Goal: Book appointment/travel/reservation

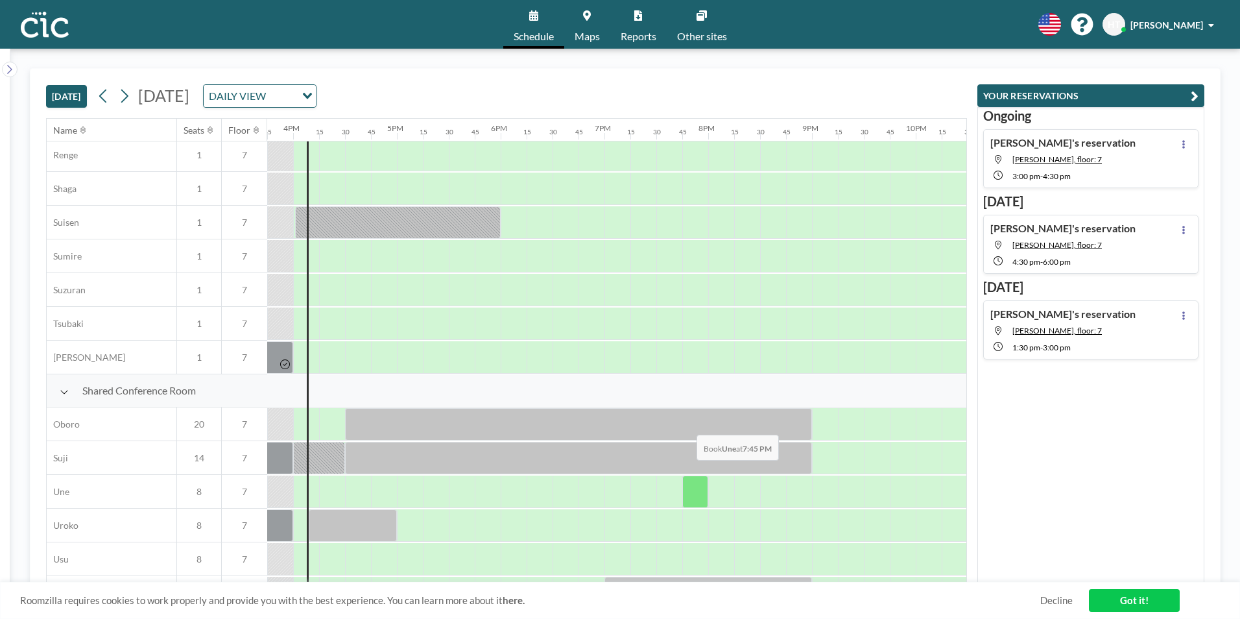
scroll to position [778, 1634]
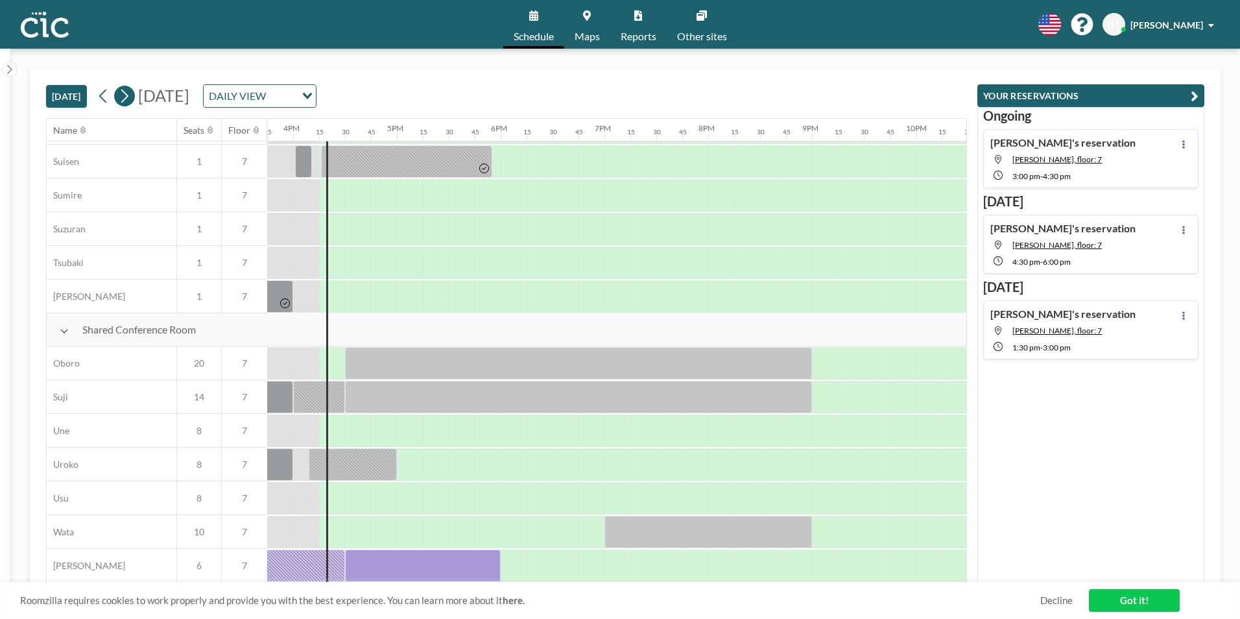
click at [123, 102] on icon at bounding box center [124, 95] width 12 height 19
click at [125, 104] on icon at bounding box center [124, 95] width 12 height 19
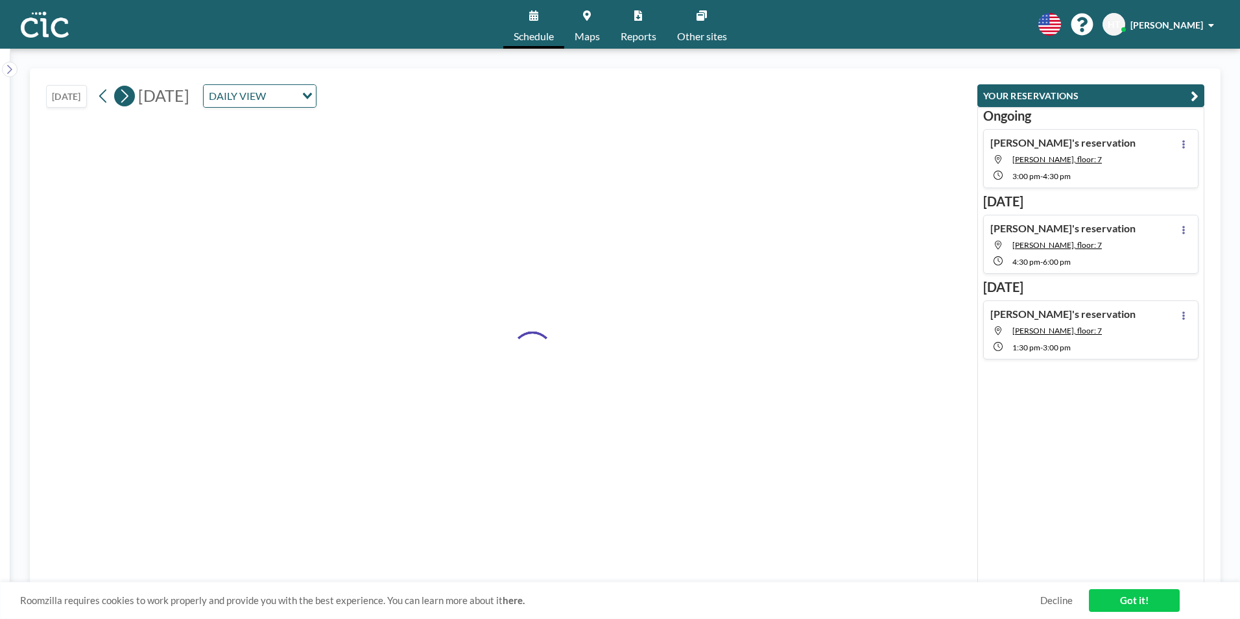
click at [125, 104] on icon at bounding box center [124, 95] width 12 height 19
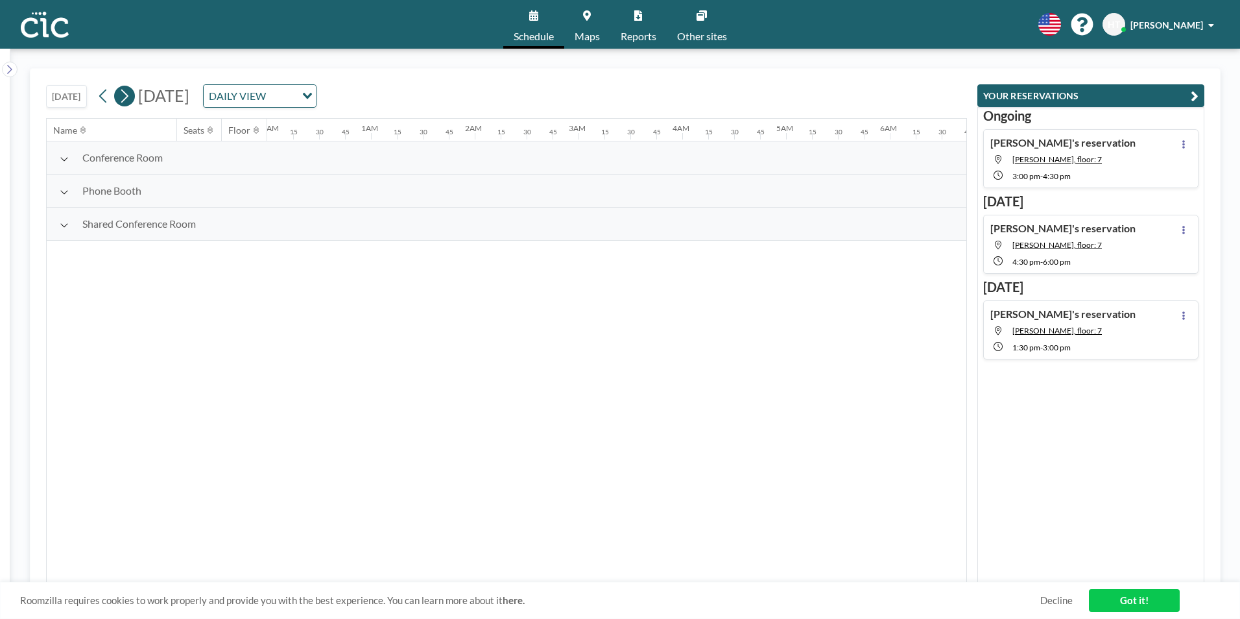
click at [125, 104] on icon at bounding box center [124, 95] width 12 height 19
click at [125, 105] on icon at bounding box center [124, 95] width 12 height 19
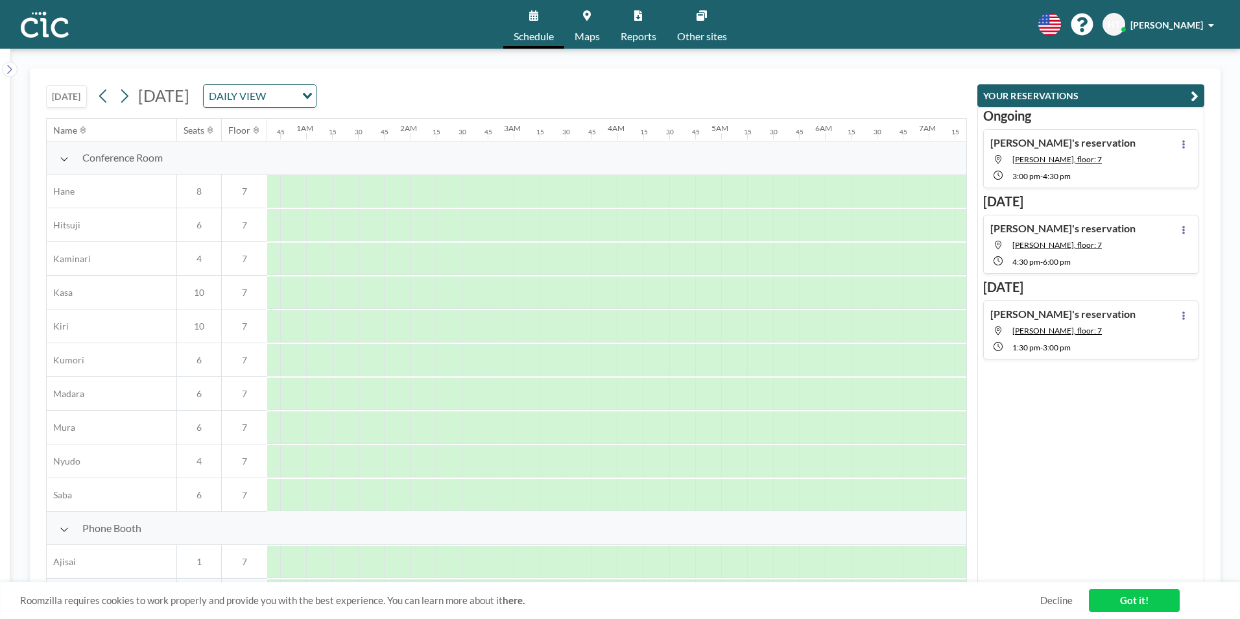
scroll to position [0, 0]
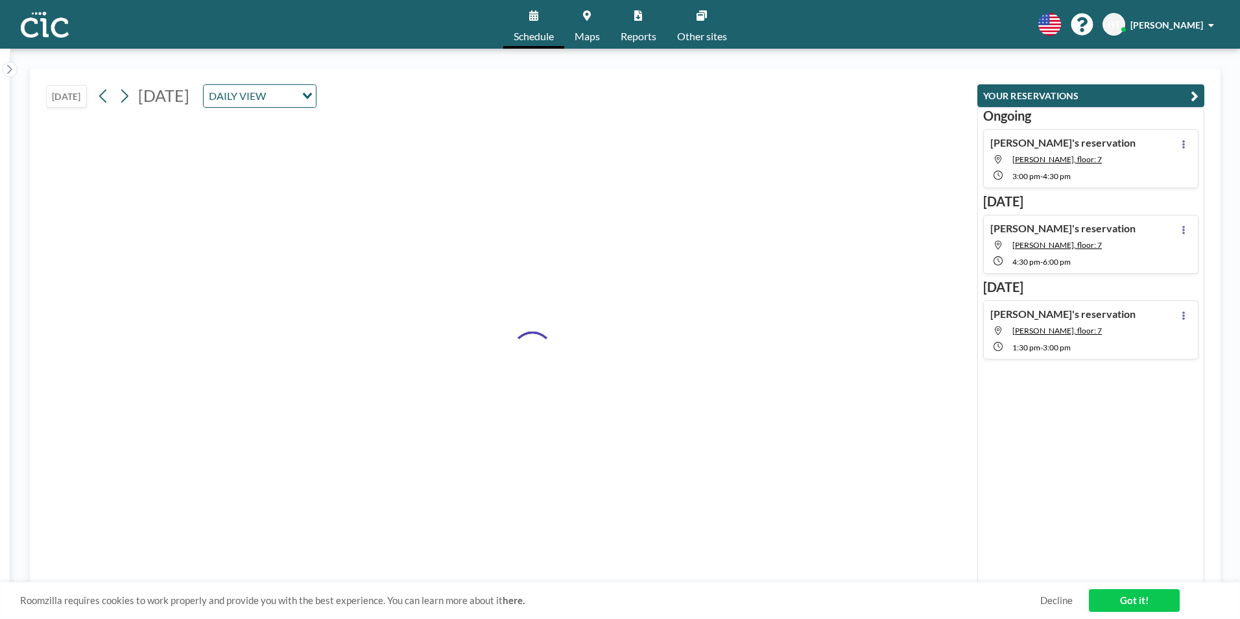
click at [126, 95] on icon at bounding box center [124, 95] width 12 height 19
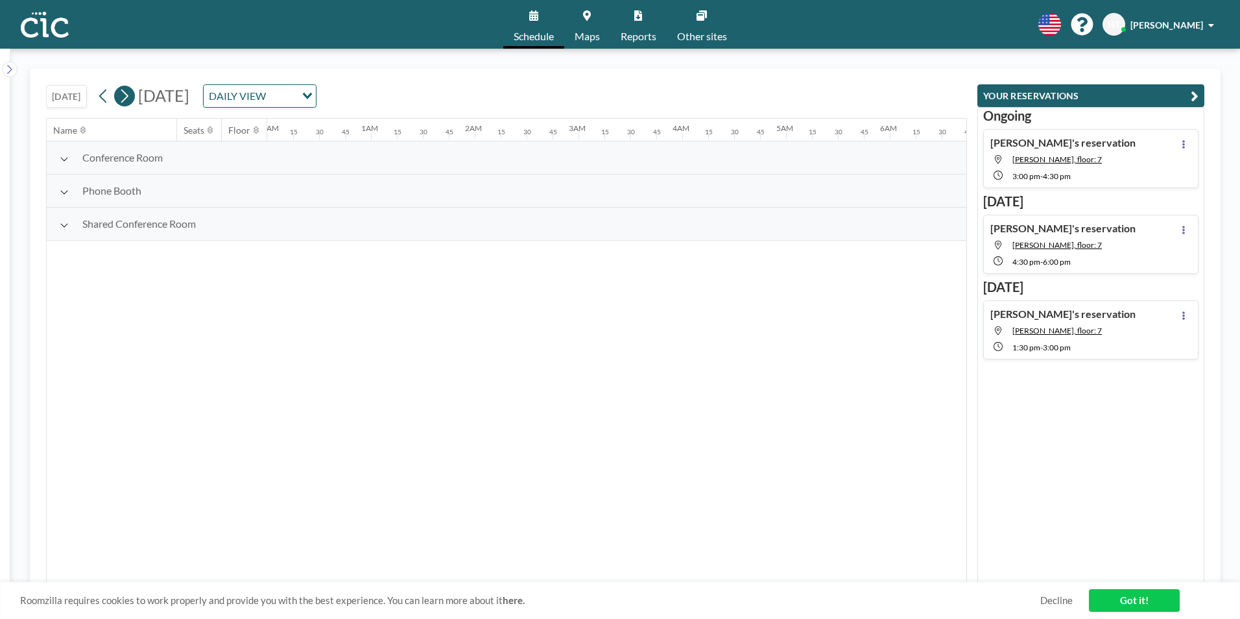
click at [126, 95] on icon at bounding box center [124, 95] width 12 height 19
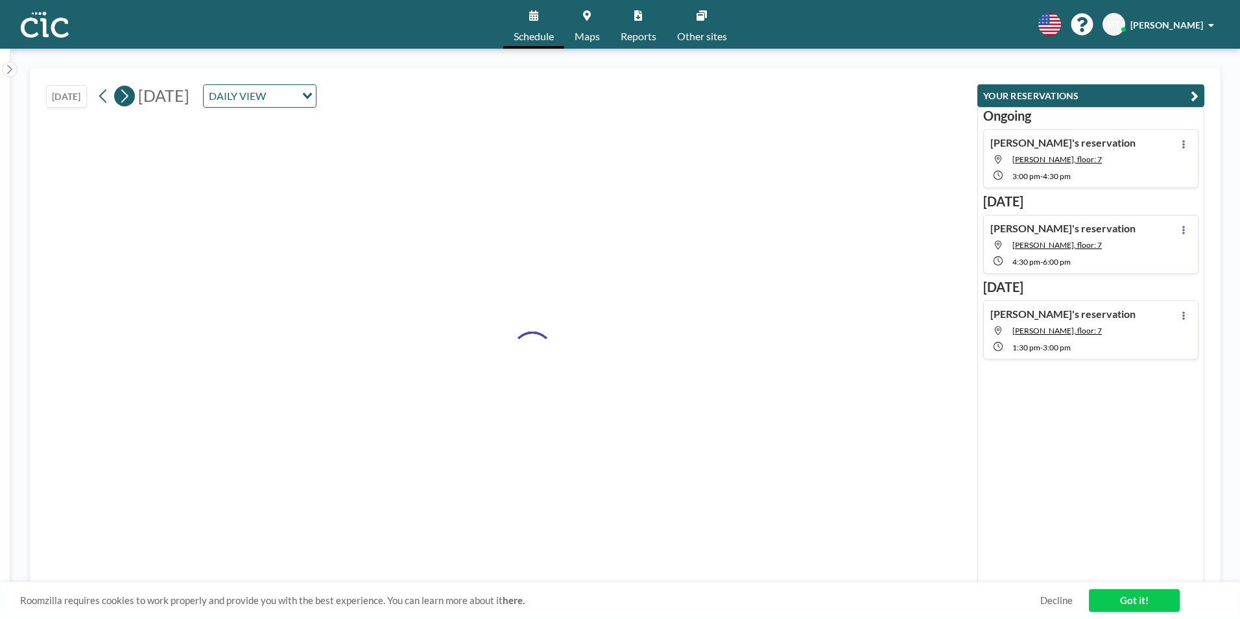
click at [126, 95] on icon at bounding box center [124, 95] width 12 height 19
click at [126, 94] on icon at bounding box center [124, 95] width 12 height 19
click at [126, 92] on icon at bounding box center [124, 96] width 7 height 14
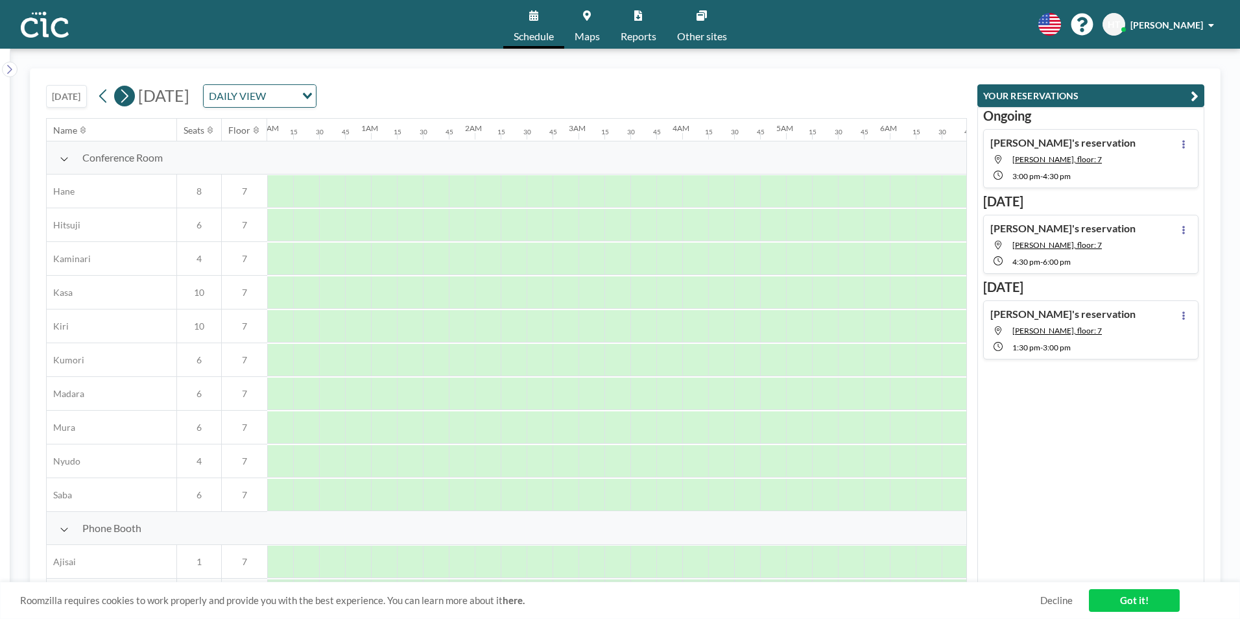
click at [126, 92] on icon at bounding box center [124, 96] width 7 height 14
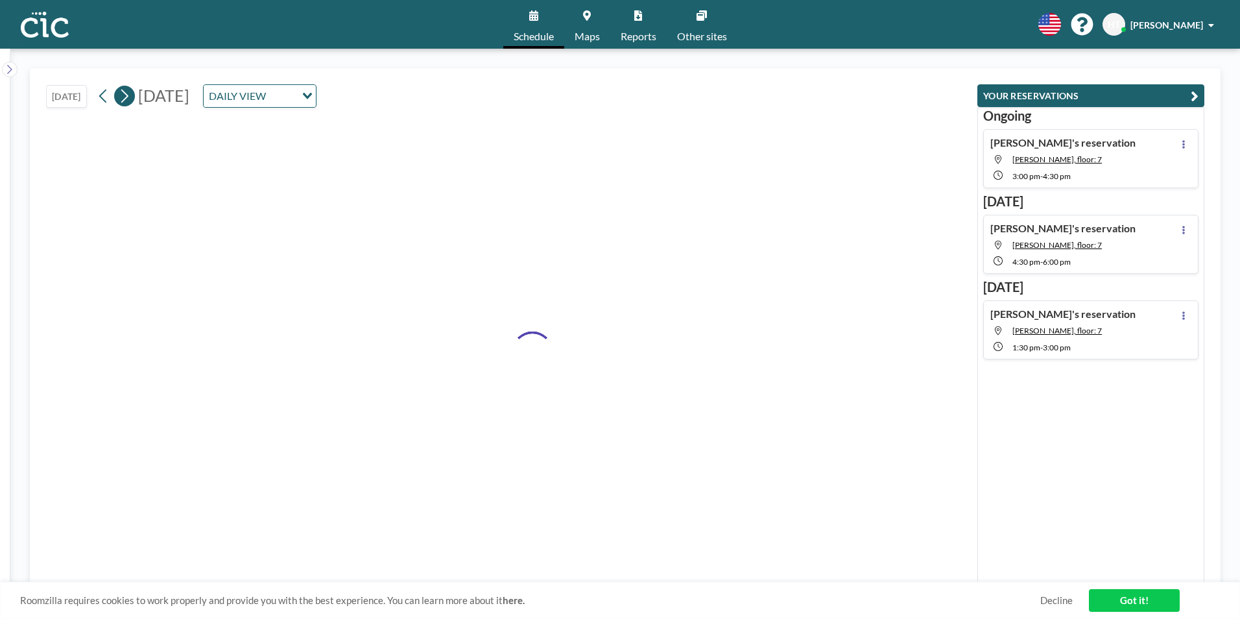
click at [128, 89] on icon at bounding box center [124, 95] width 12 height 19
click at [128, 88] on icon at bounding box center [124, 95] width 12 height 19
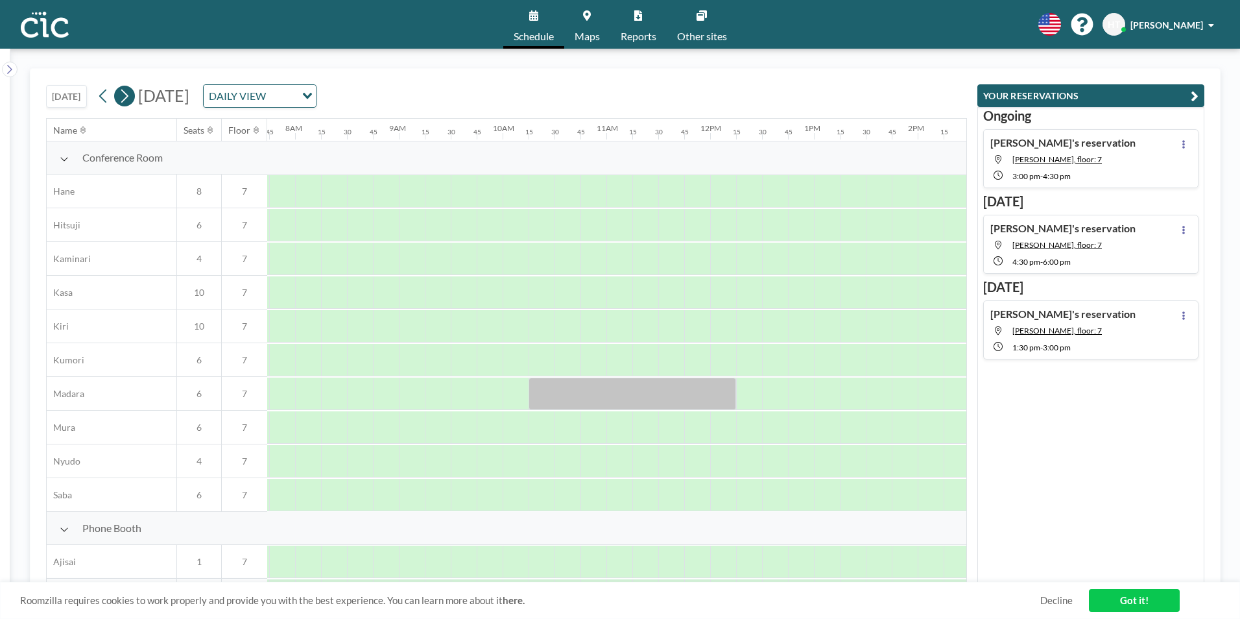
scroll to position [0, 804]
click at [128, 88] on icon at bounding box center [124, 95] width 12 height 19
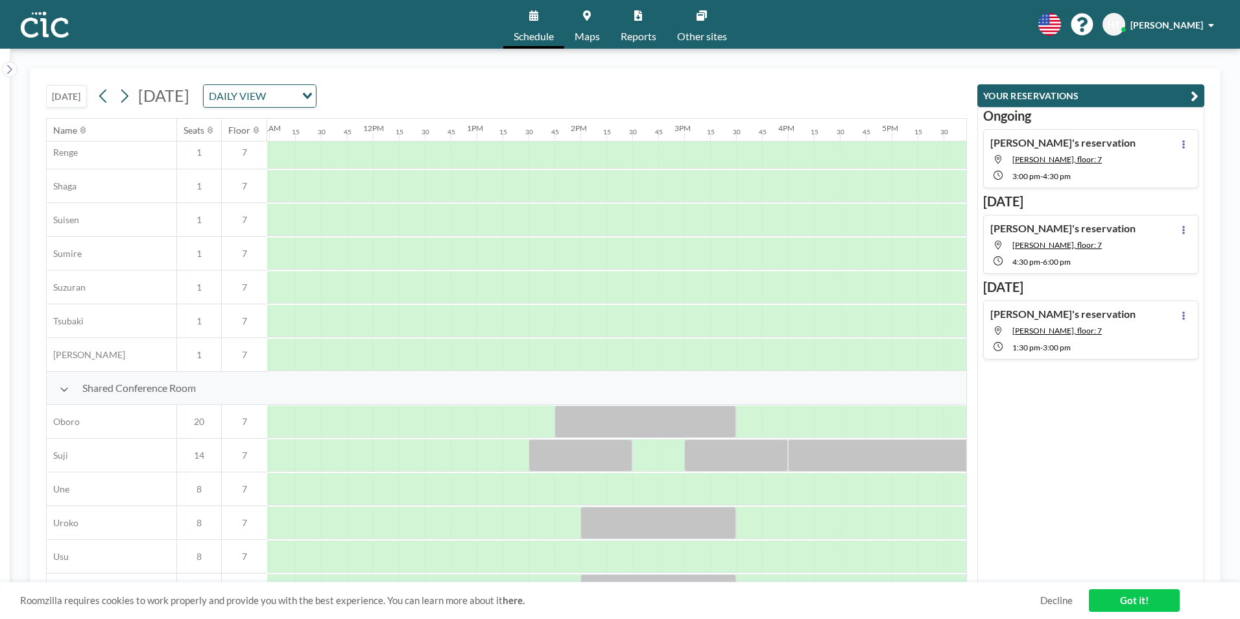
scroll to position [713, 1167]
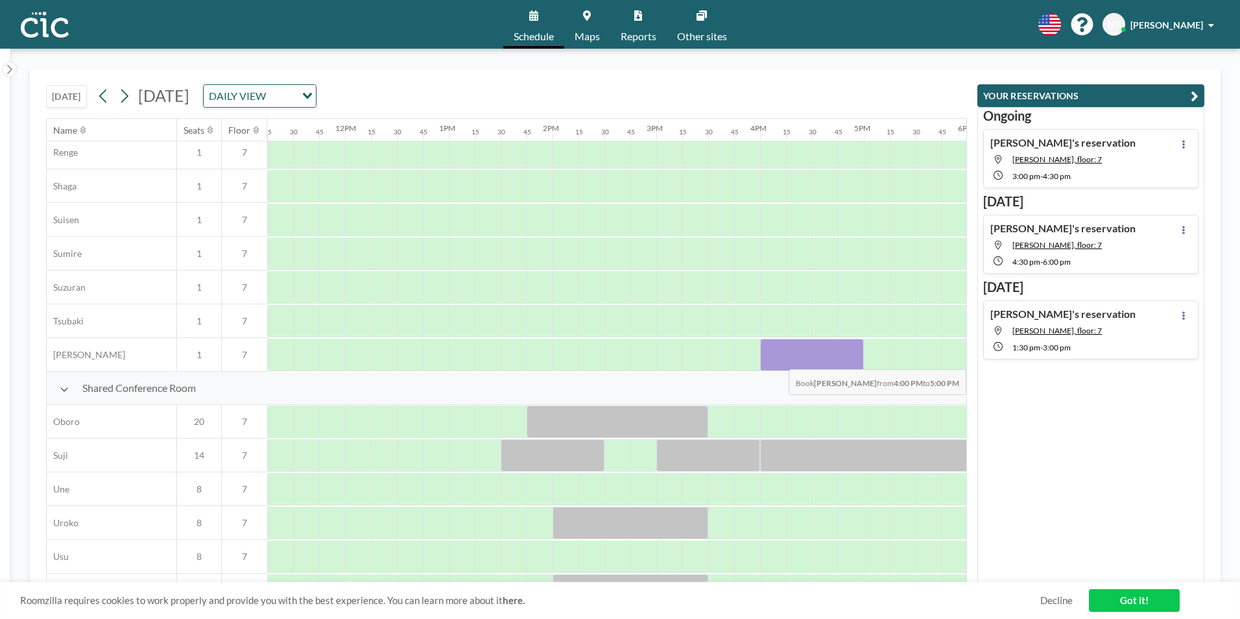
drag, startPoint x: 776, startPoint y: 362, endPoint x: 848, endPoint y: 359, distance: 71.4
click at [848, 359] on div at bounding box center [812, 354] width 104 height 32
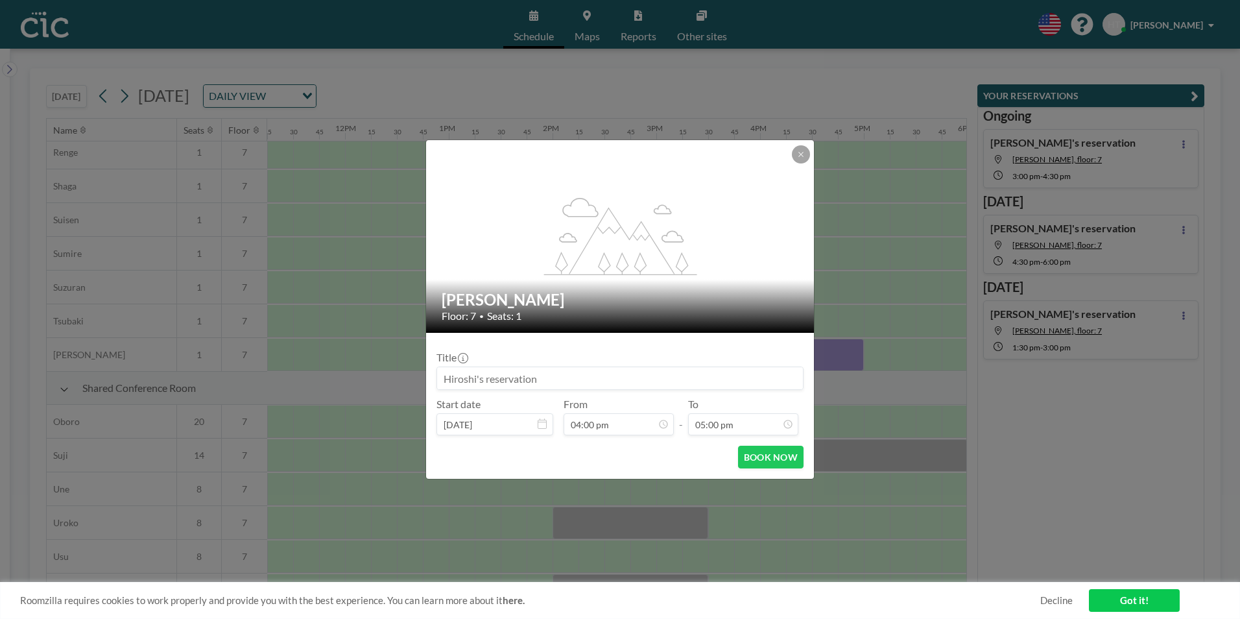
scroll to position [1569, 0]
click at [804, 148] on button at bounding box center [801, 154] width 18 height 18
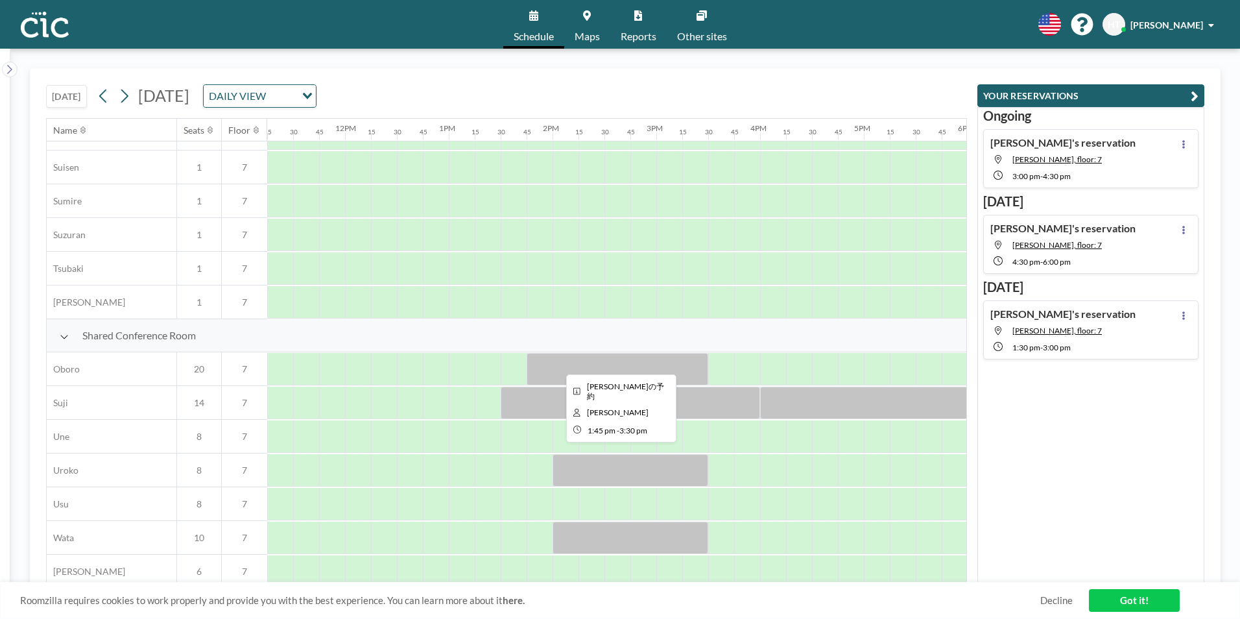
scroll to position [778, 1167]
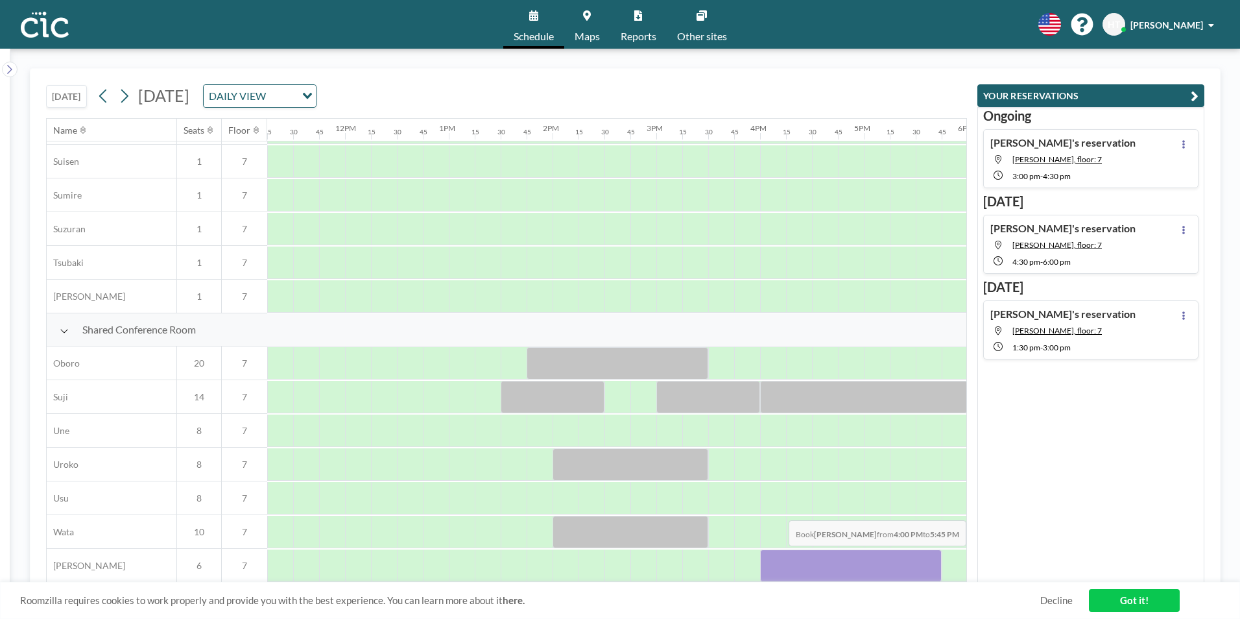
drag, startPoint x: 772, startPoint y: 555, endPoint x: 921, endPoint y: 555, distance: 149.8
click at [921, 555] on div at bounding box center [851, 565] width 182 height 32
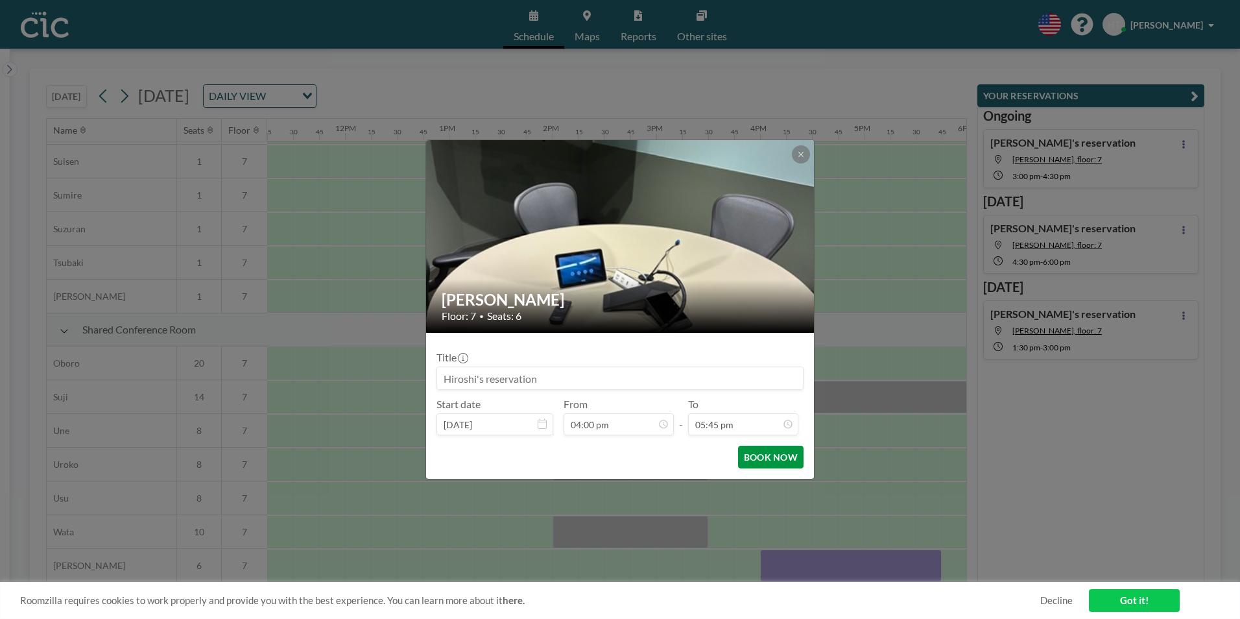
click at [774, 448] on button "BOOK NOW" at bounding box center [770, 456] width 65 height 23
